Goal: Task Accomplishment & Management: Use online tool/utility

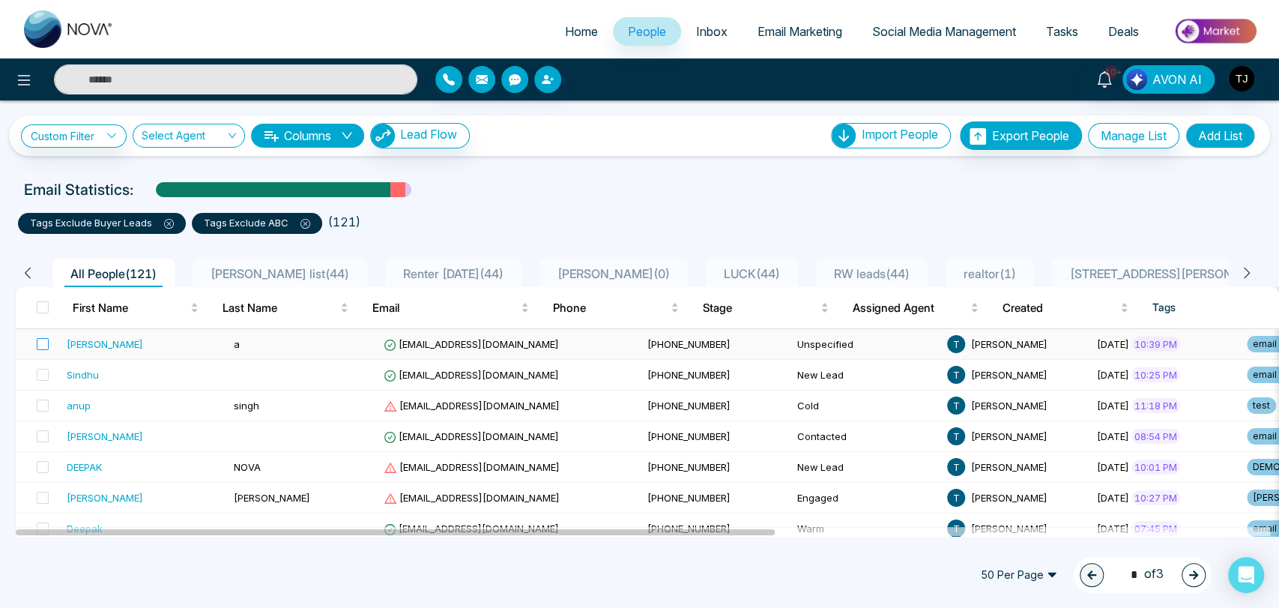
click at [46, 336] on label at bounding box center [38, 344] width 21 height 16
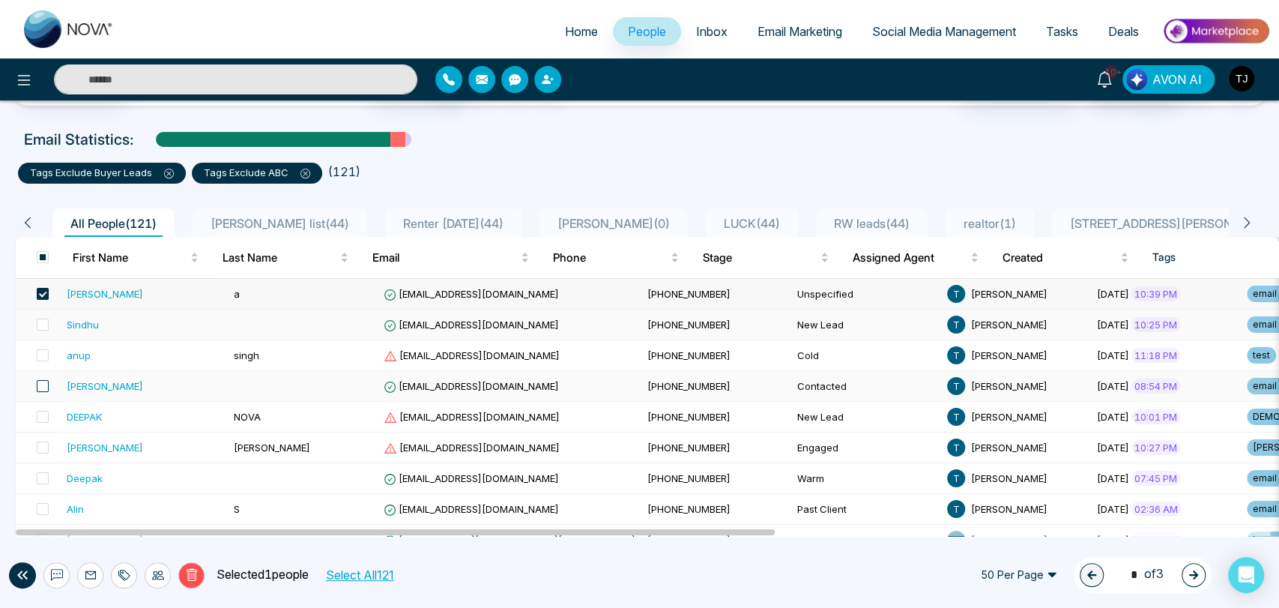
scroll to position [333, 0]
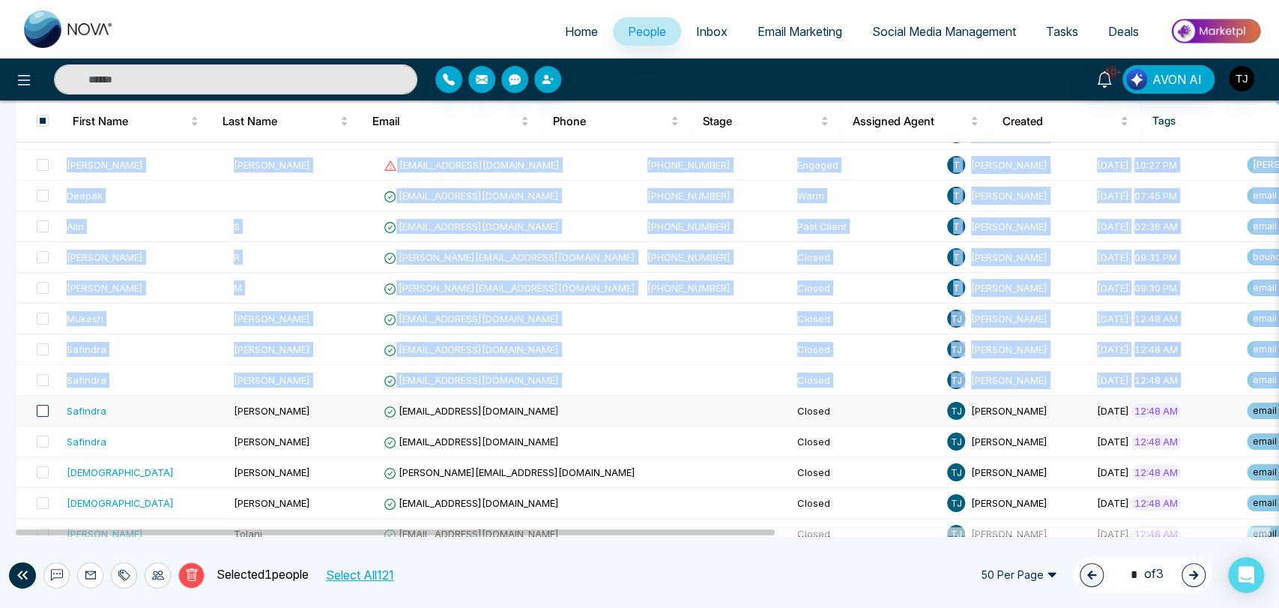
click at [42, 405] on span at bounding box center [43, 411] width 12 height 12
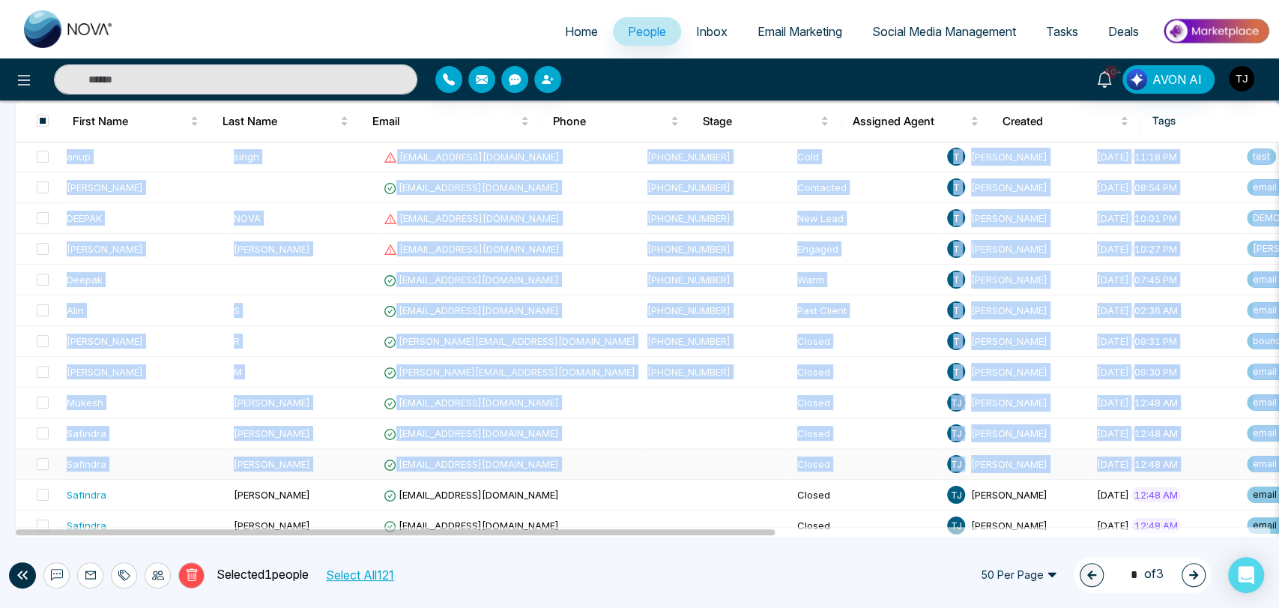
scroll to position [250, 0]
click at [55, 575] on icon at bounding box center [57, 575] width 12 height 12
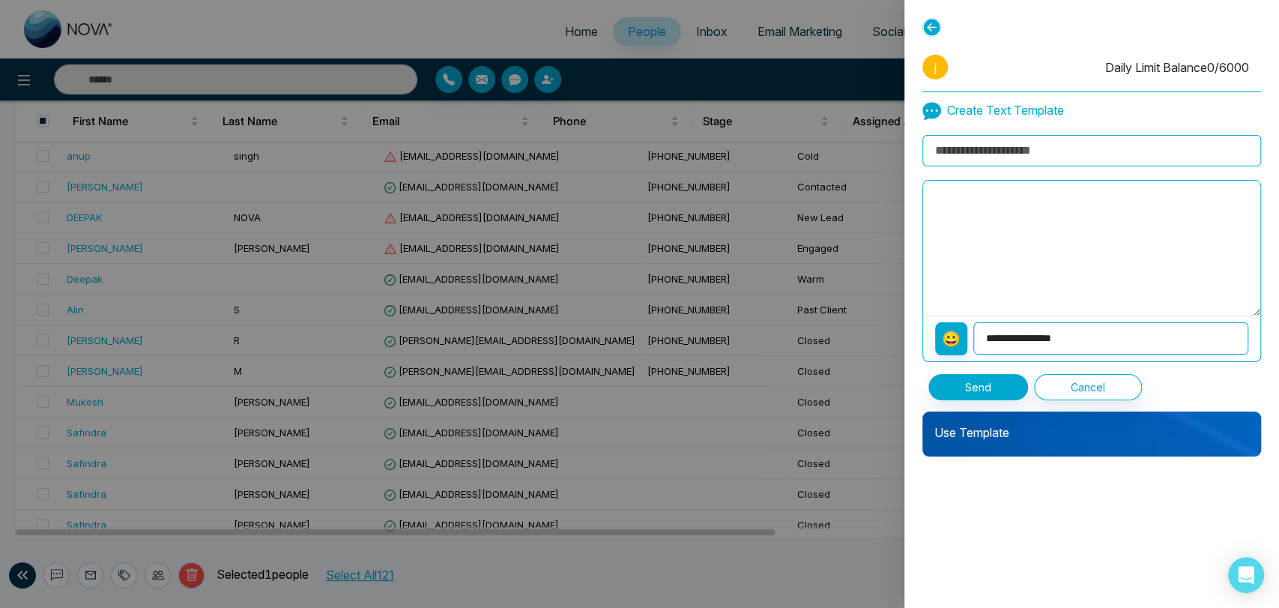
click at [88, 571] on div at bounding box center [639, 304] width 1279 height 608
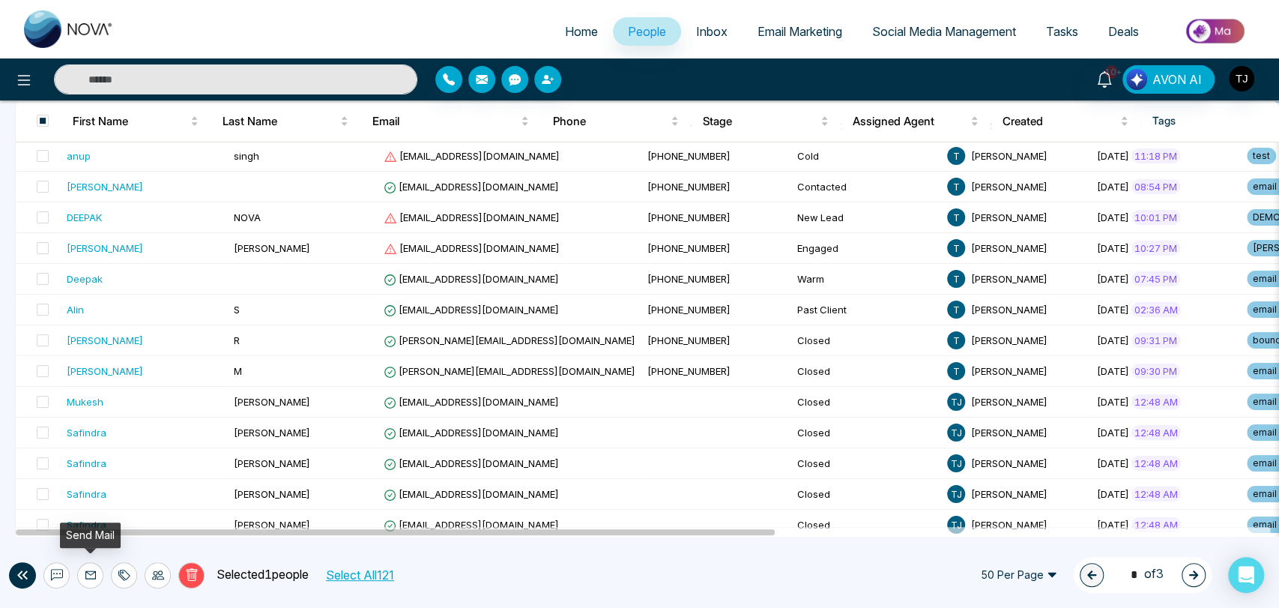
click at [91, 572] on icon at bounding box center [91, 575] width 12 height 12
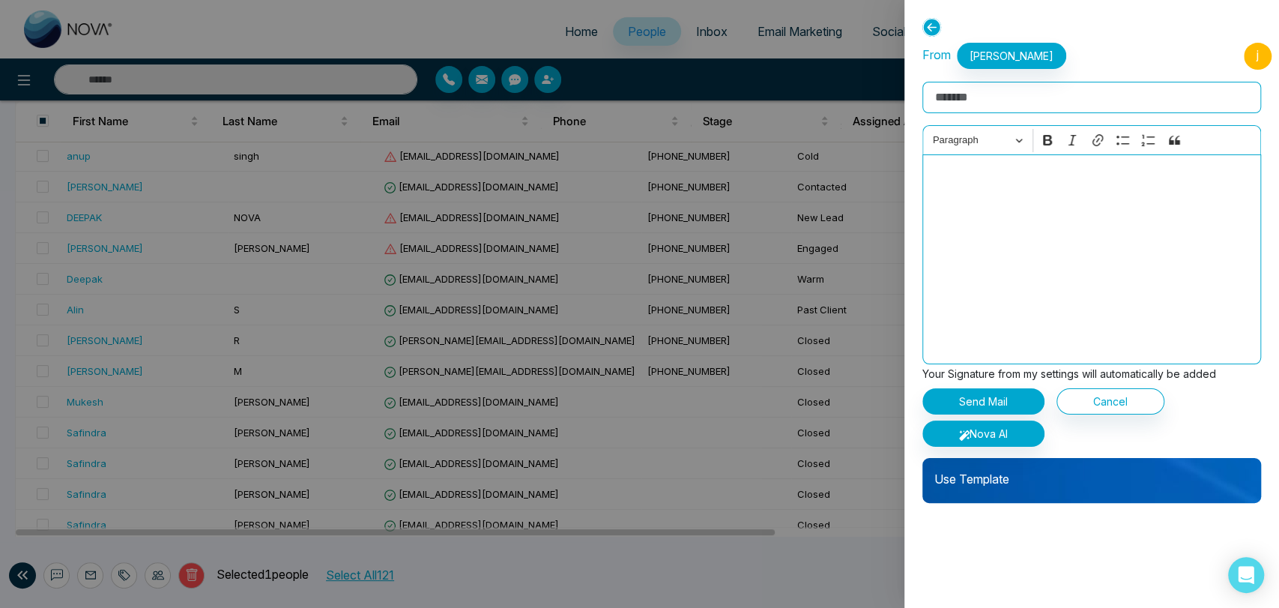
drag, startPoint x: 987, startPoint y: 471, endPoint x: 978, endPoint y: 472, distance: 9.0
click at [985, 473] on p "Use Template" at bounding box center [1091, 473] width 339 height 30
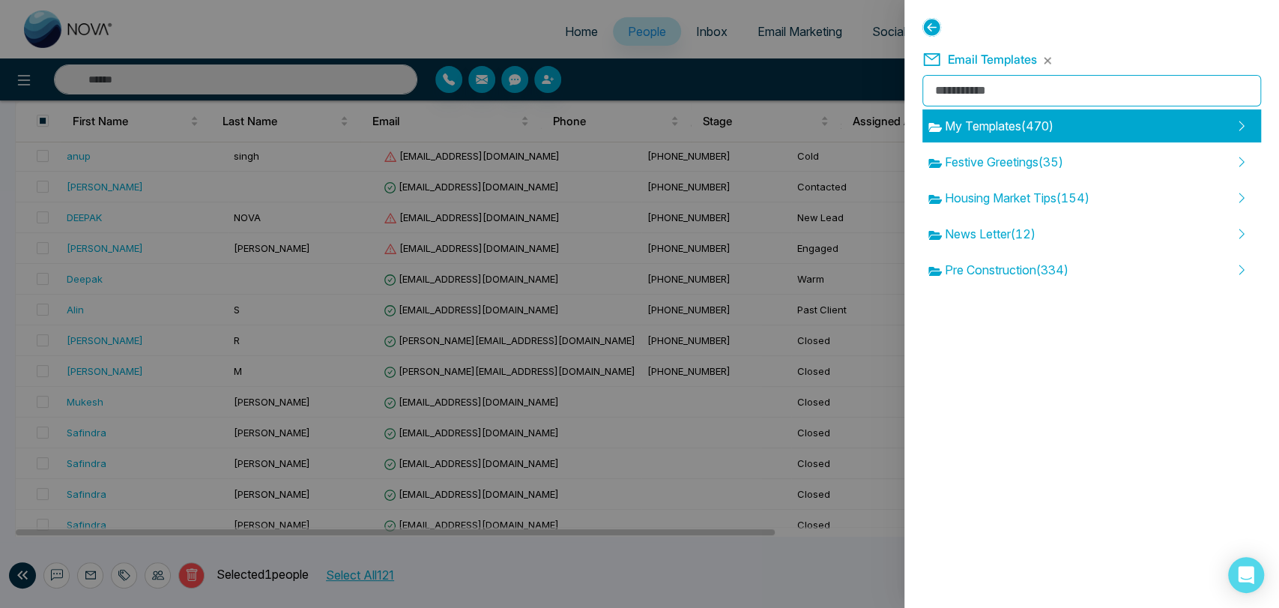
click at [1024, 121] on span "My Templates ( 470 )" at bounding box center [990, 126] width 125 height 18
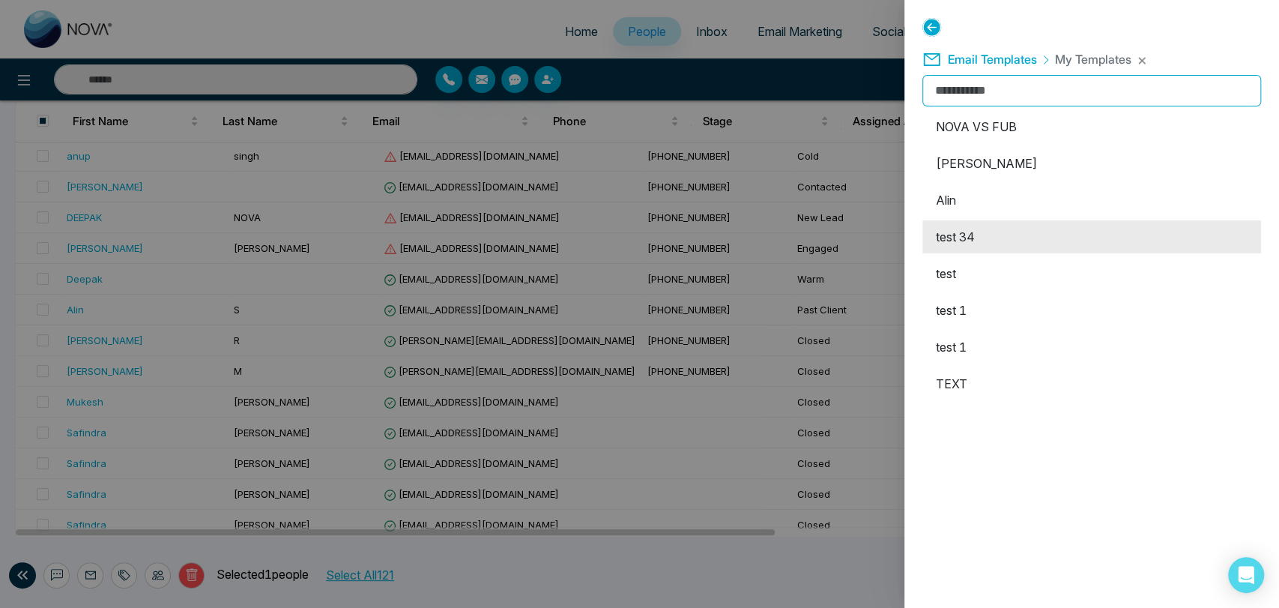
click at [1009, 241] on li "test 34" at bounding box center [1091, 236] width 339 height 33
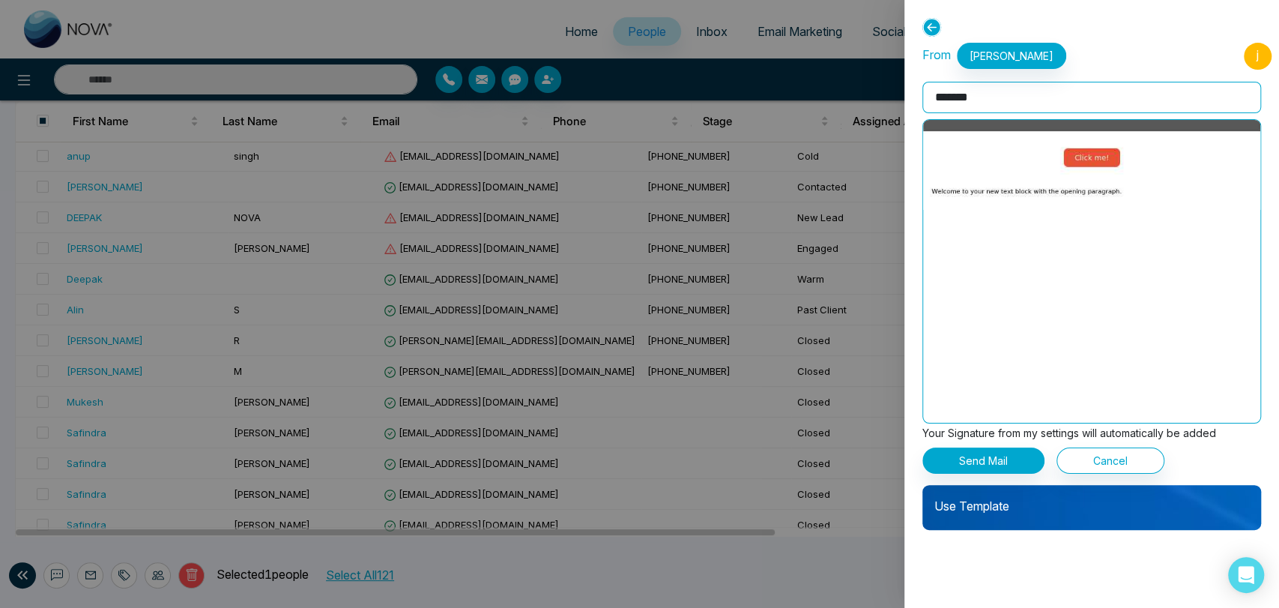
click at [1007, 101] on input "*******" at bounding box center [1091, 97] width 339 height 31
click at [1031, 504] on p "Use Template" at bounding box center [1091, 500] width 339 height 30
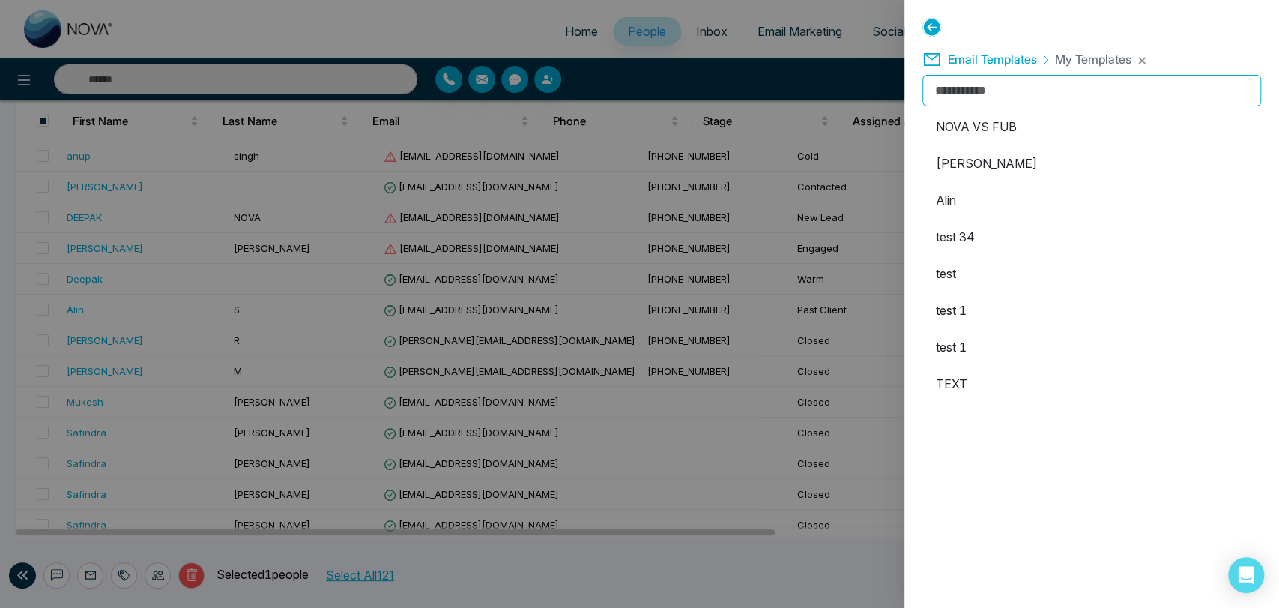
click at [1000, 98] on input "text" at bounding box center [1091, 90] width 339 height 31
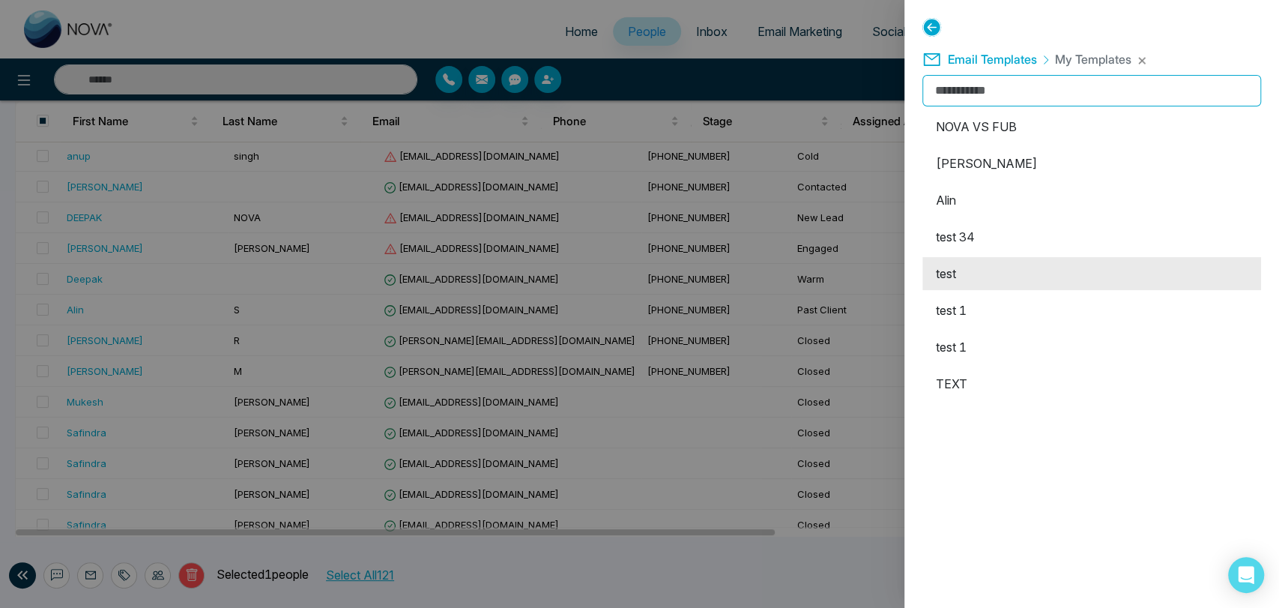
click at [975, 277] on li "test" at bounding box center [1091, 273] width 339 height 33
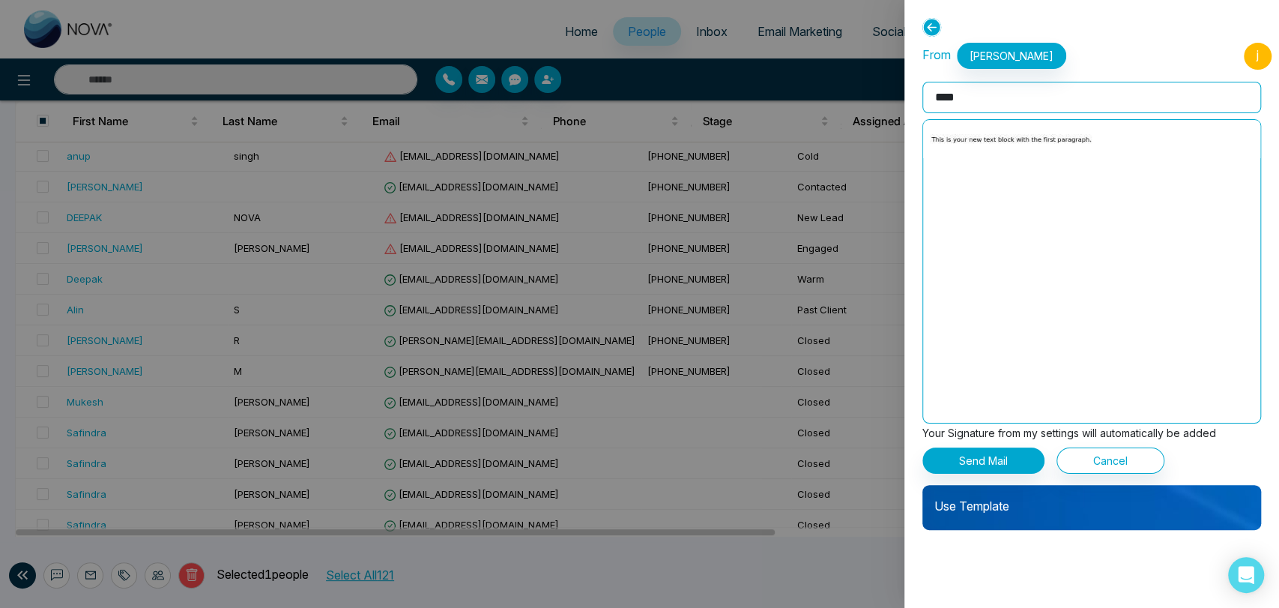
click at [1059, 502] on p "Use Template" at bounding box center [1091, 500] width 339 height 30
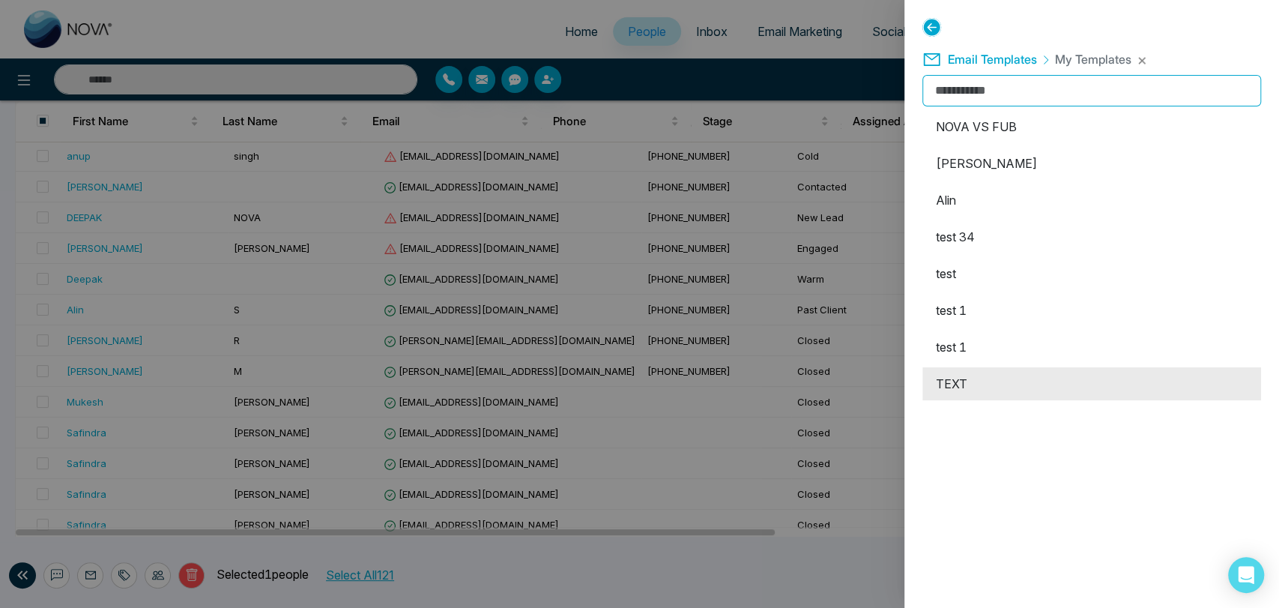
click at [987, 372] on li "TEXT" at bounding box center [1091, 383] width 339 height 33
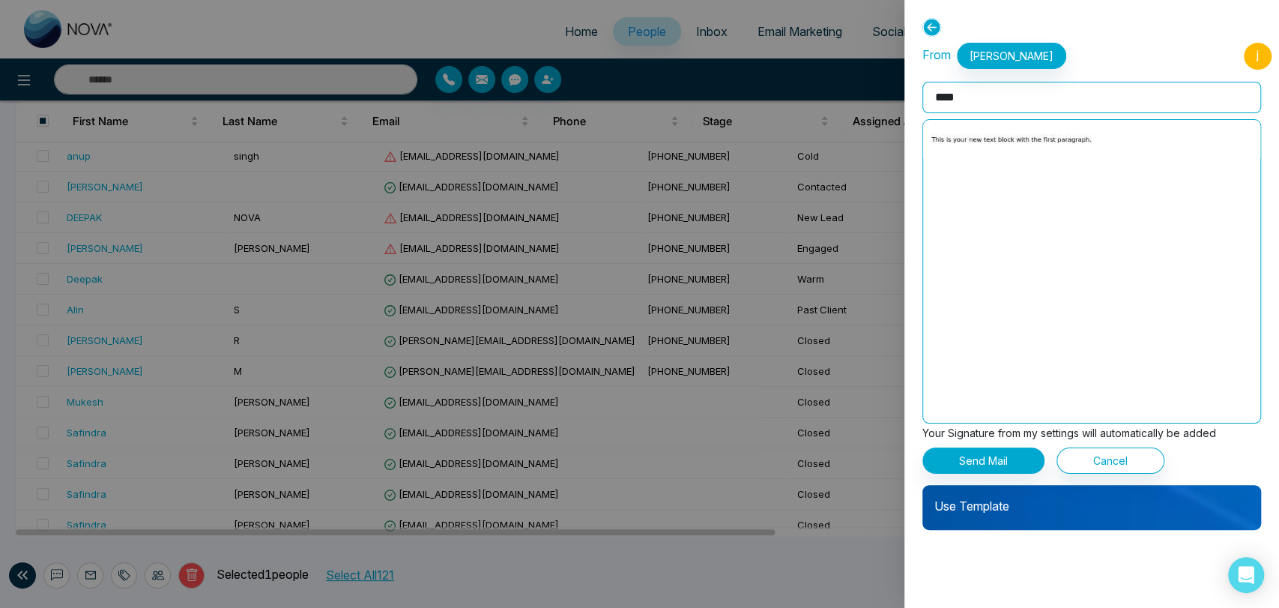
click at [1030, 515] on div "Use Template" at bounding box center [1091, 507] width 339 height 45
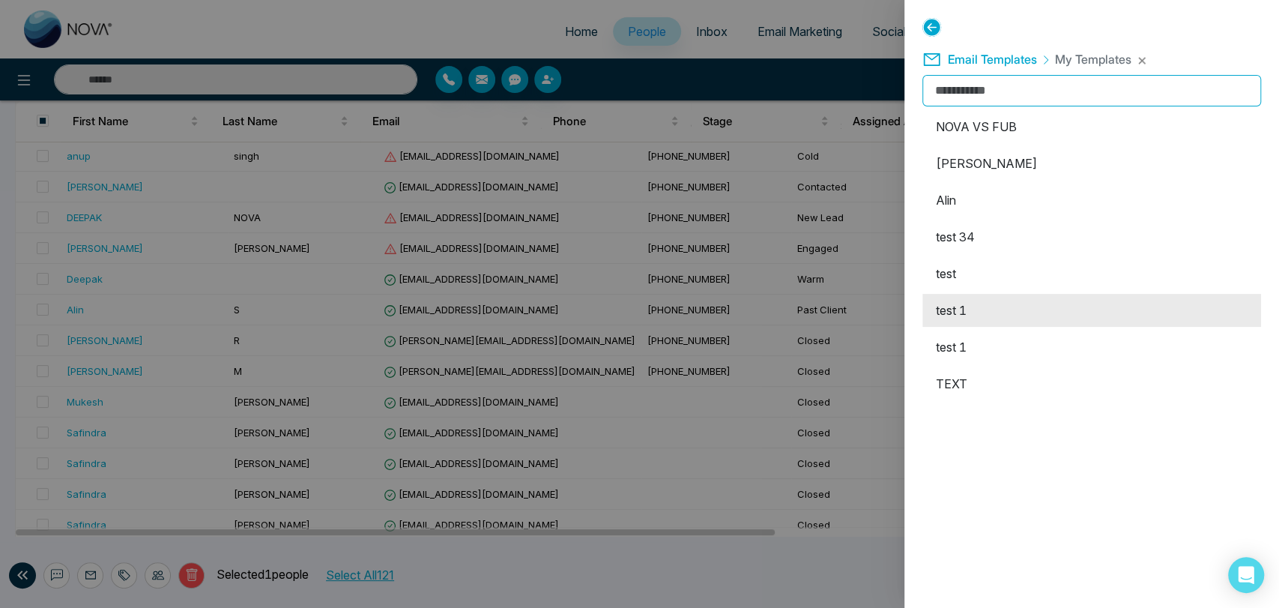
click at [971, 315] on li "test 1" at bounding box center [1091, 310] width 339 height 33
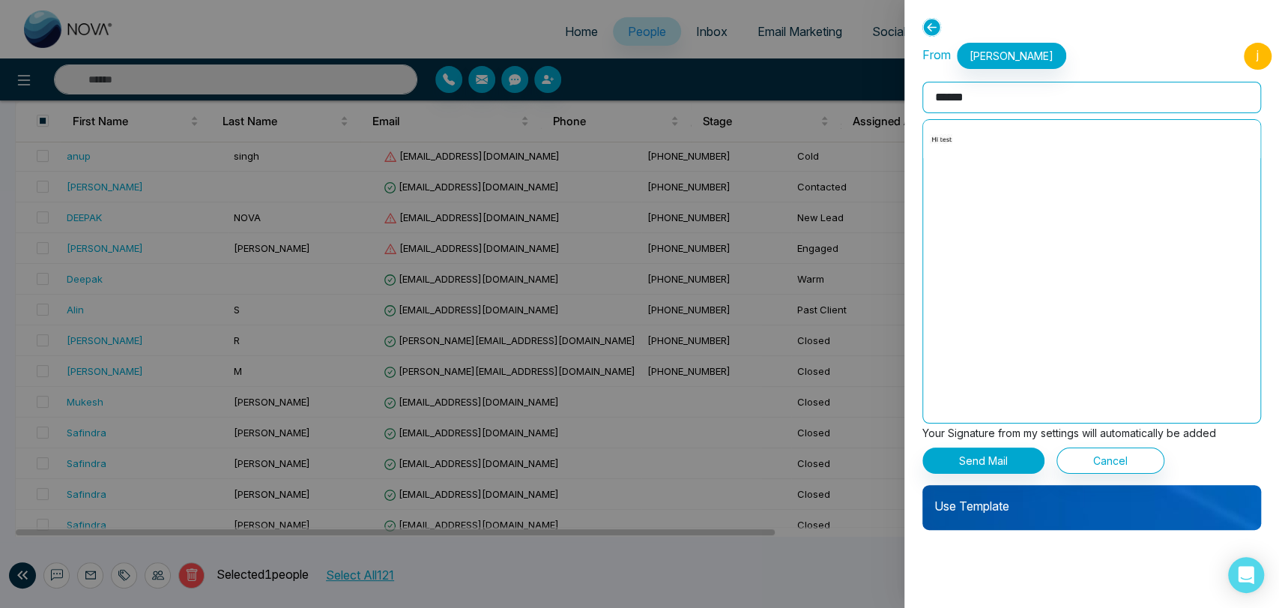
click at [1060, 510] on p "Use Template" at bounding box center [1091, 500] width 339 height 30
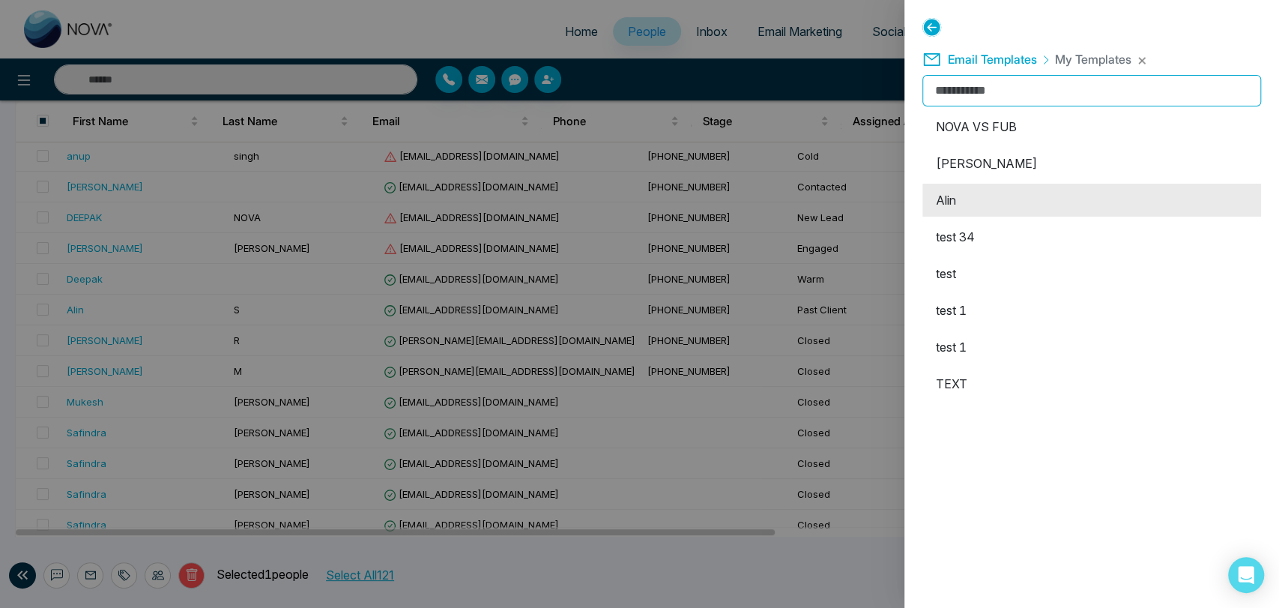
click at [993, 200] on li "Alin" at bounding box center [1091, 200] width 339 height 33
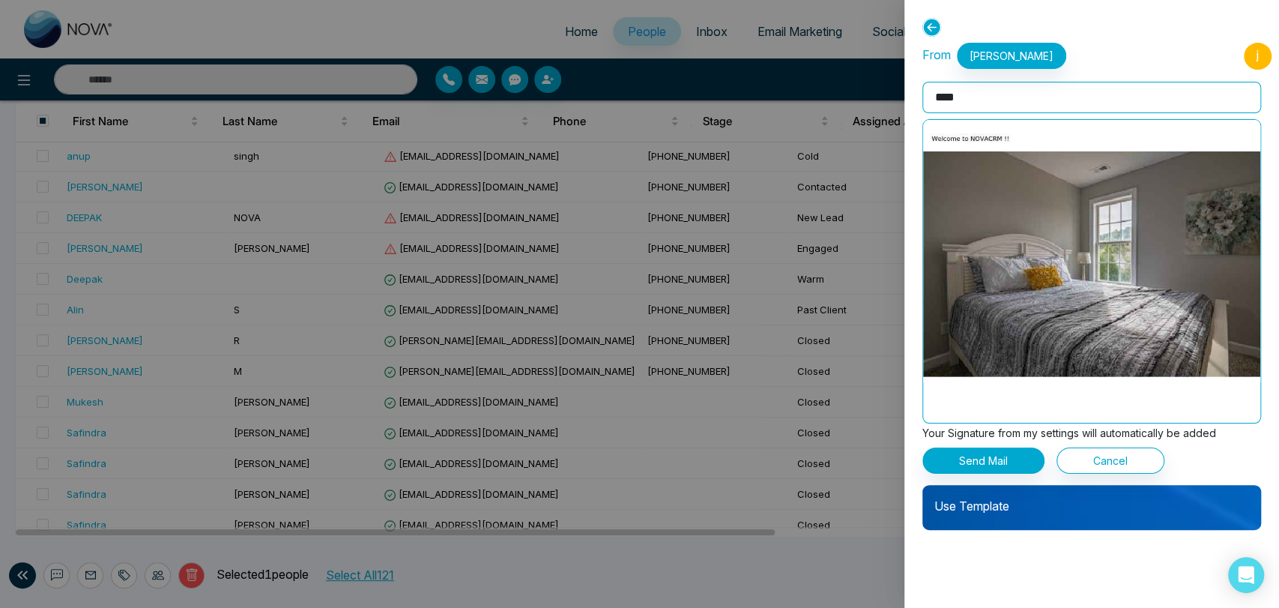
click at [1062, 508] on p "Use Template" at bounding box center [1091, 500] width 339 height 30
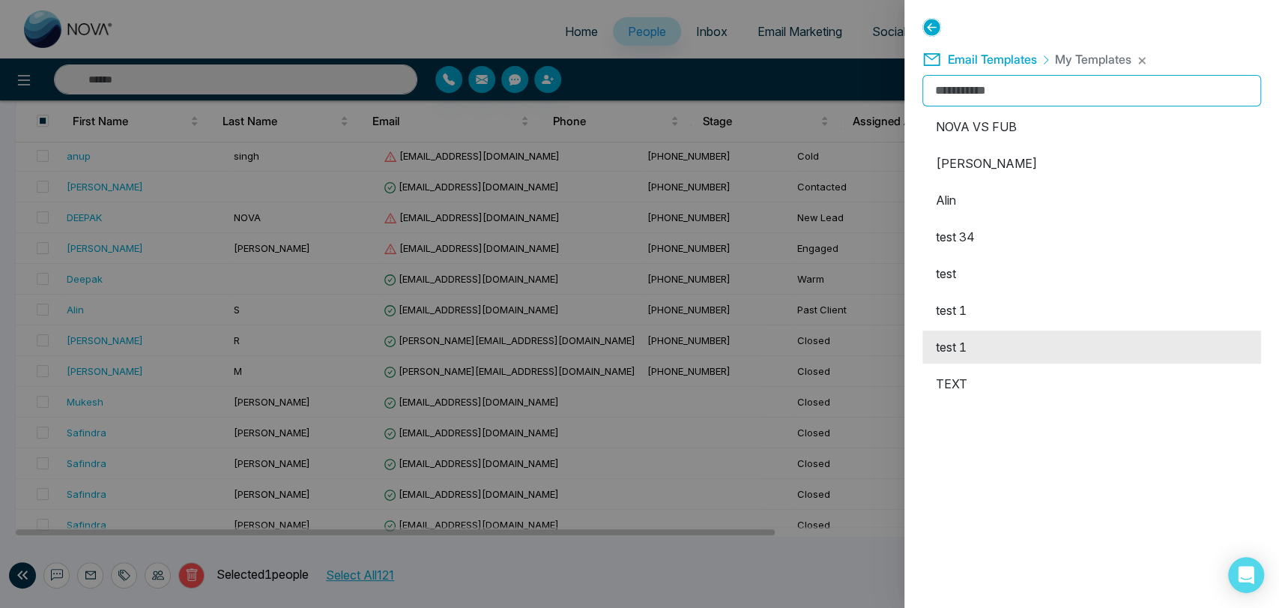
click at [991, 352] on li "test 1" at bounding box center [1091, 346] width 339 height 33
